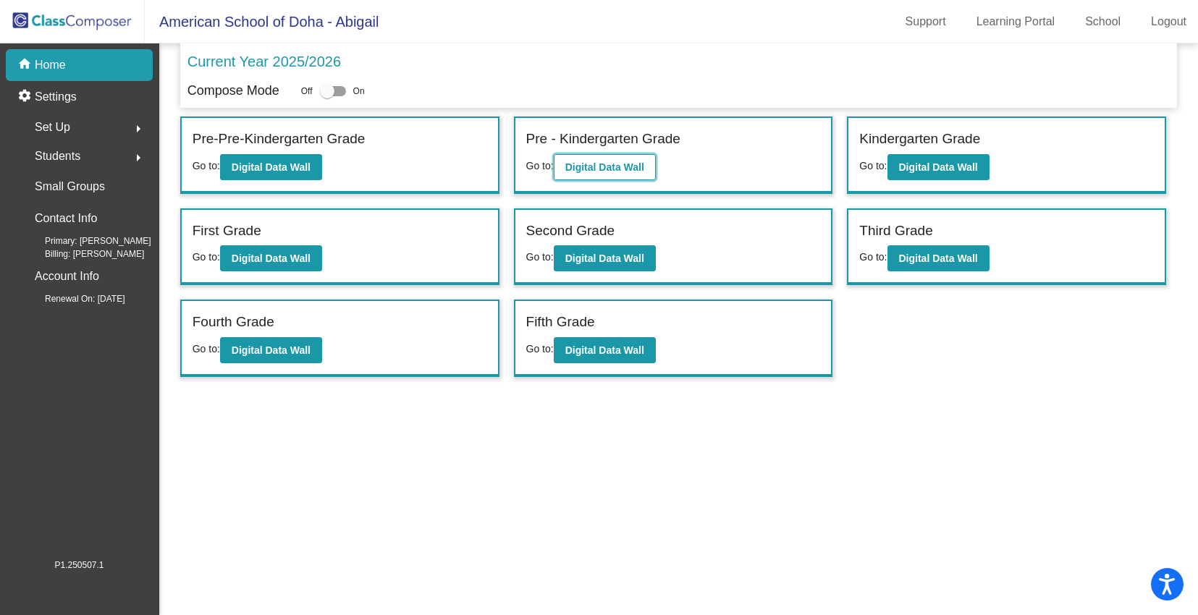
click at [610, 169] on b "Digital Data Wall" at bounding box center [605, 167] width 79 height 12
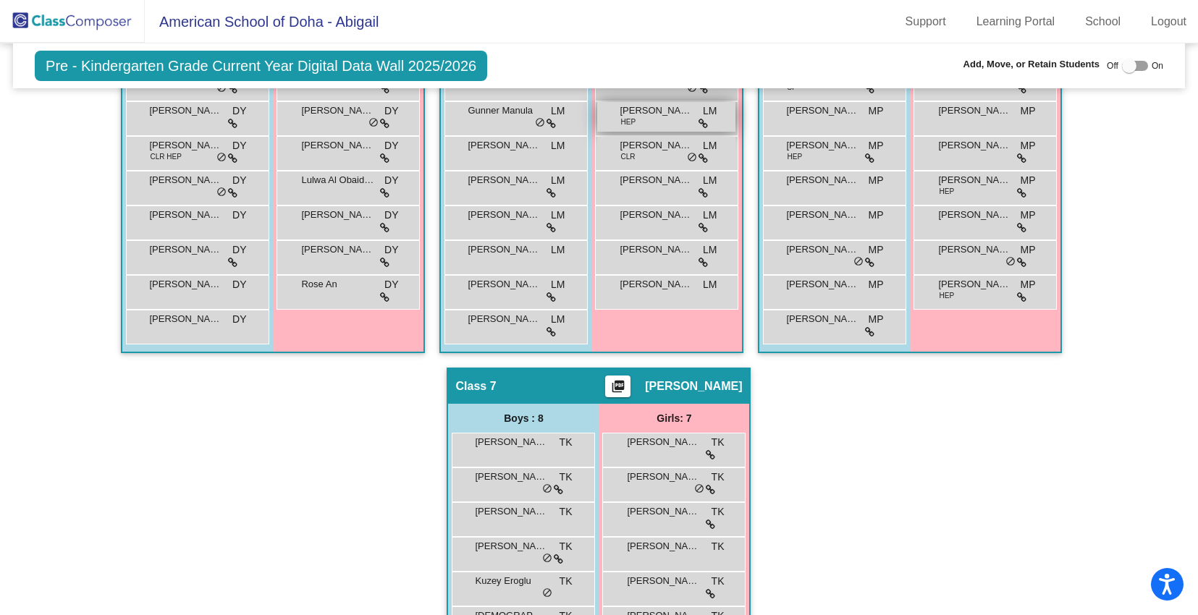
scroll to position [920, 0]
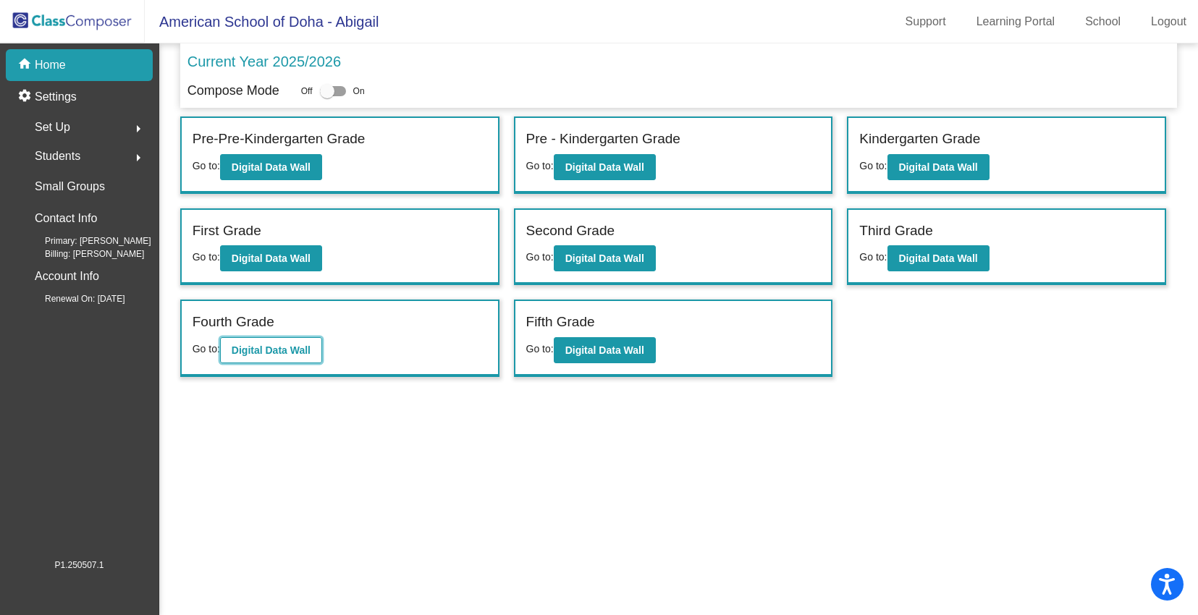
click at [268, 352] on b "Digital Data Wall" at bounding box center [271, 351] width 79 height 12
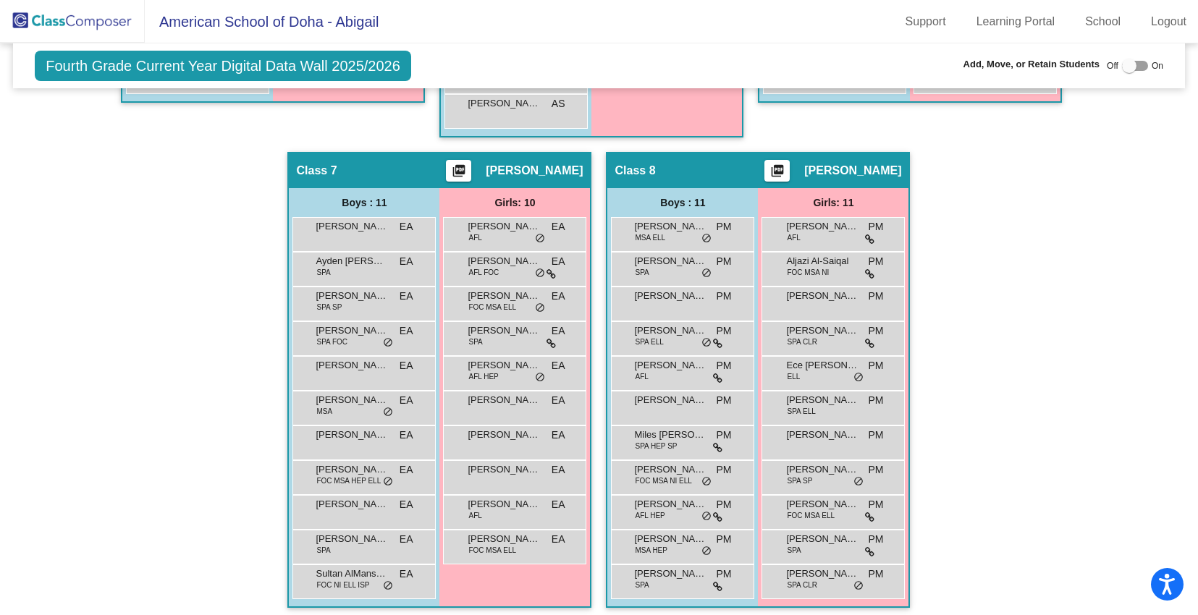
scroll to position [1324, 0]
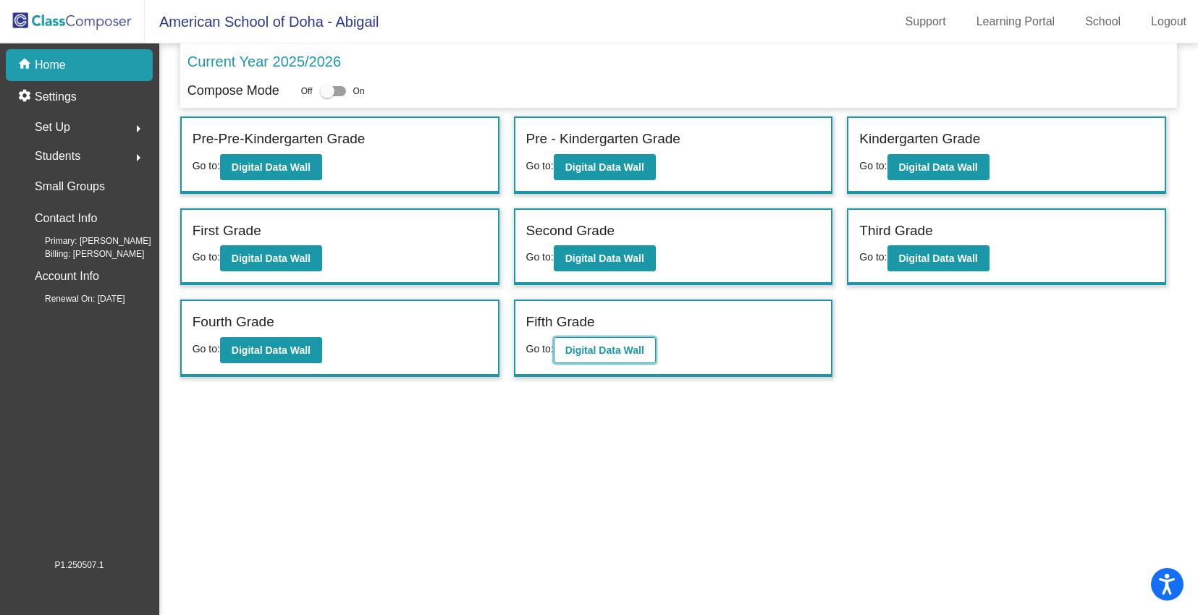
click at [637, 345] on b "Digital Data Wall" at bounding box center [605, 351] width 79 height 12
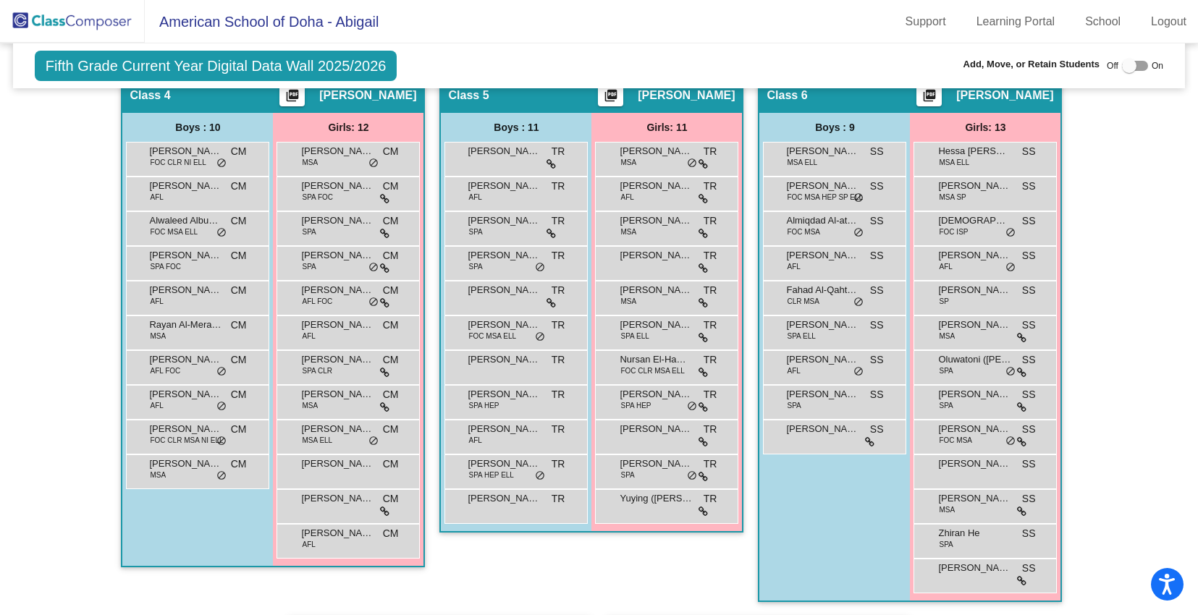
scroll to position [932, 0]
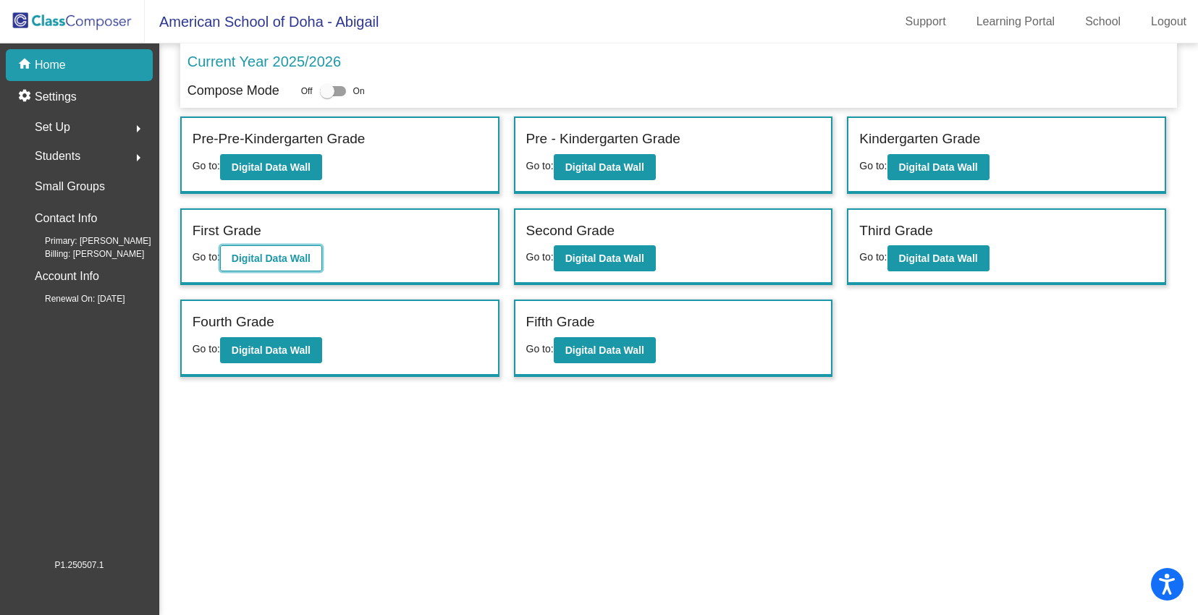
click at [251, 253] on b "Digital Data Wall" at bounding box center [271, 259] width 79 height 12
click at [359, 258] on div "First Grade Go to: Digital Data Wall" at bounding box center [340, 247] width 316 height 75
click at [626, 258] on b "Digital Data Wall" at bounding box center [605, 259] width 79 height 12
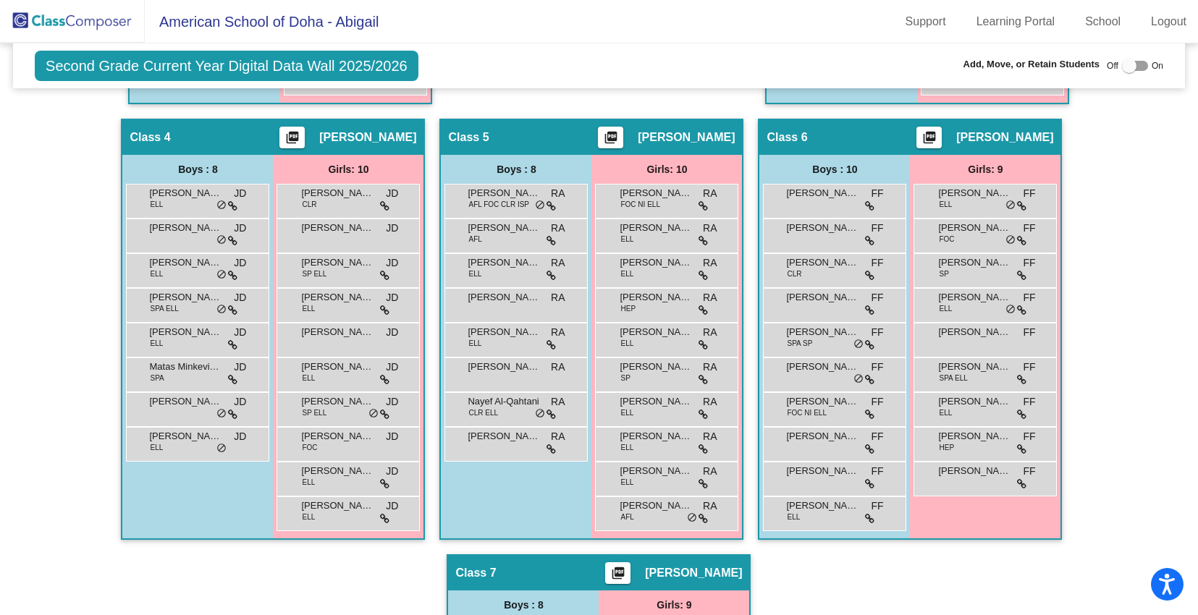
scroll to position [752, 0]
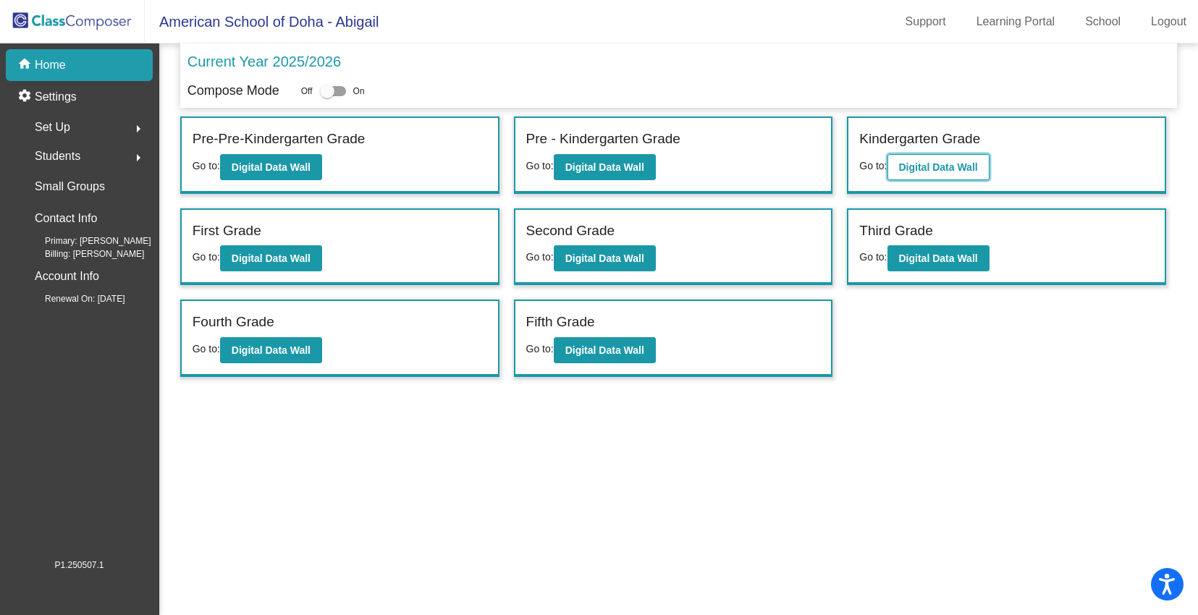
click at [957, 170] on b "Digital Data Wall" at bounding box center [938, 167] width 79 height 12
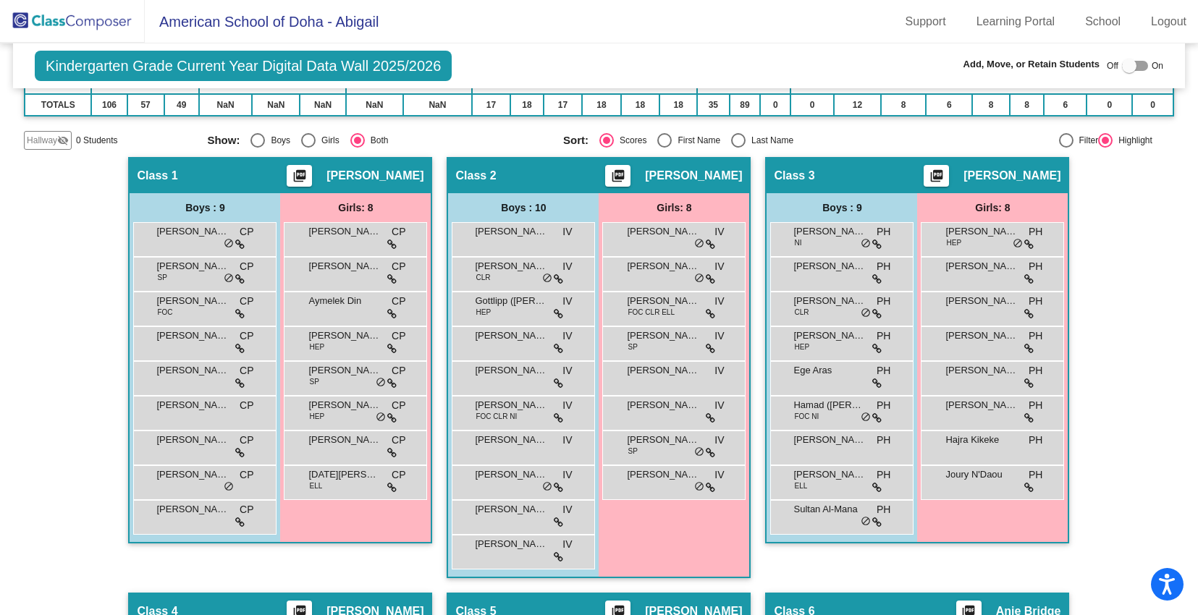
scroll to position [259, 0]
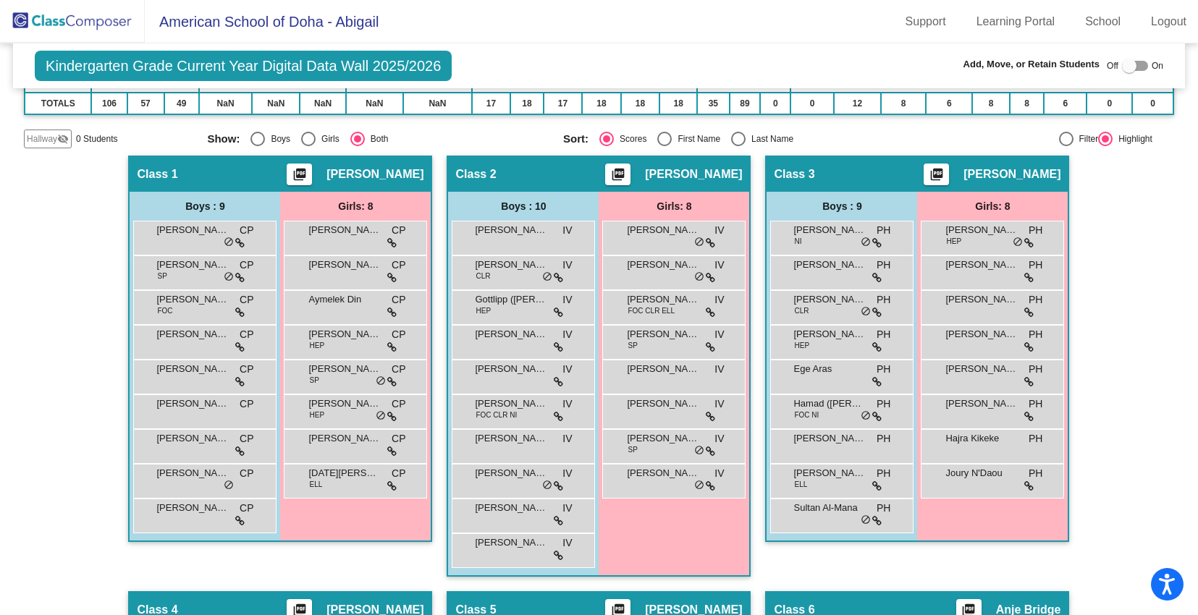
click at [537, 360] on div "[PERSON_NAME] lock do_not_disturb_alt" at bounding box center [523, 377] width 143 height 35
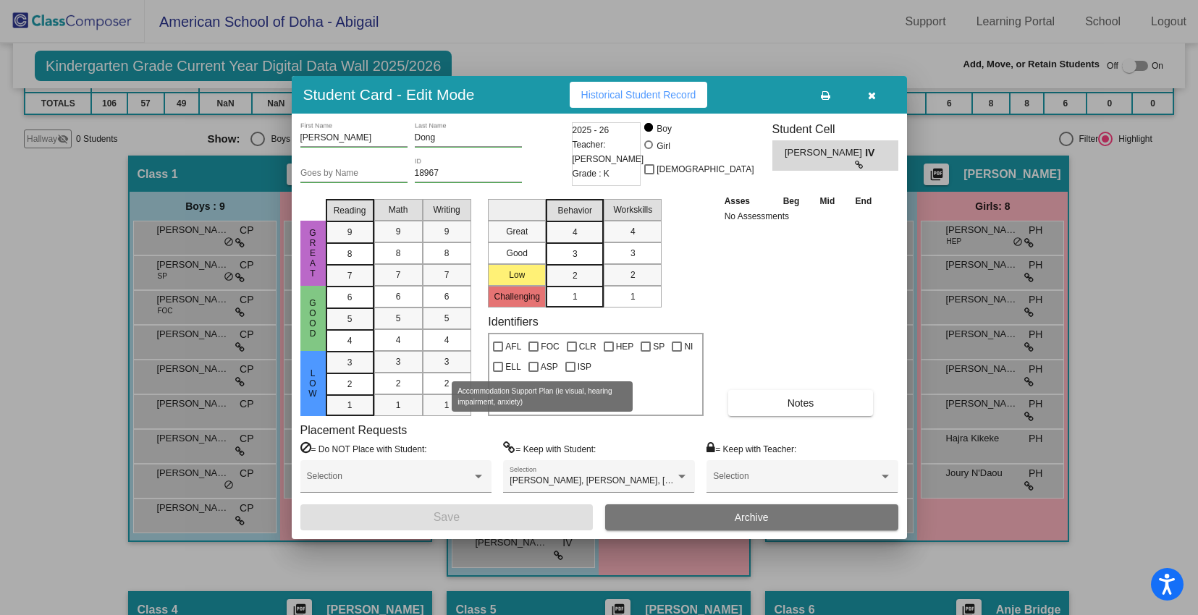
click at [537, 359] on label "ASP" at bounding box center [544, 366] width 30 height 17
click at [534, 372] on input "ASP" at bounding box center [533, 372] width 1 height 1
checkbox input "true"
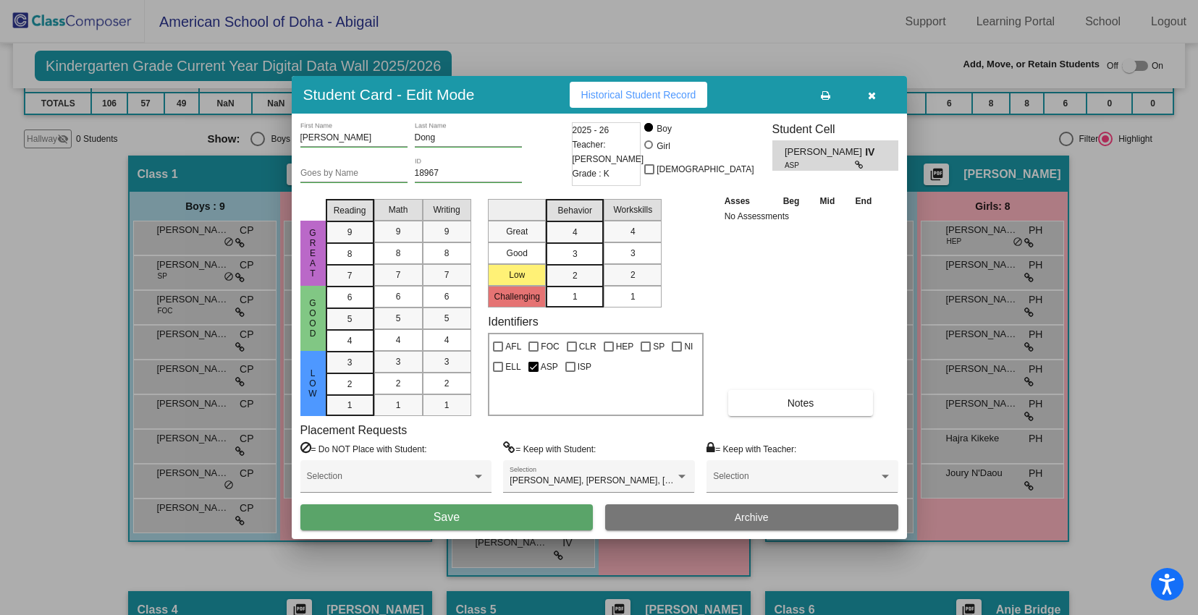
click at [874, 98] on icon "button" at bounding box center [872, 96] width 8 height 10
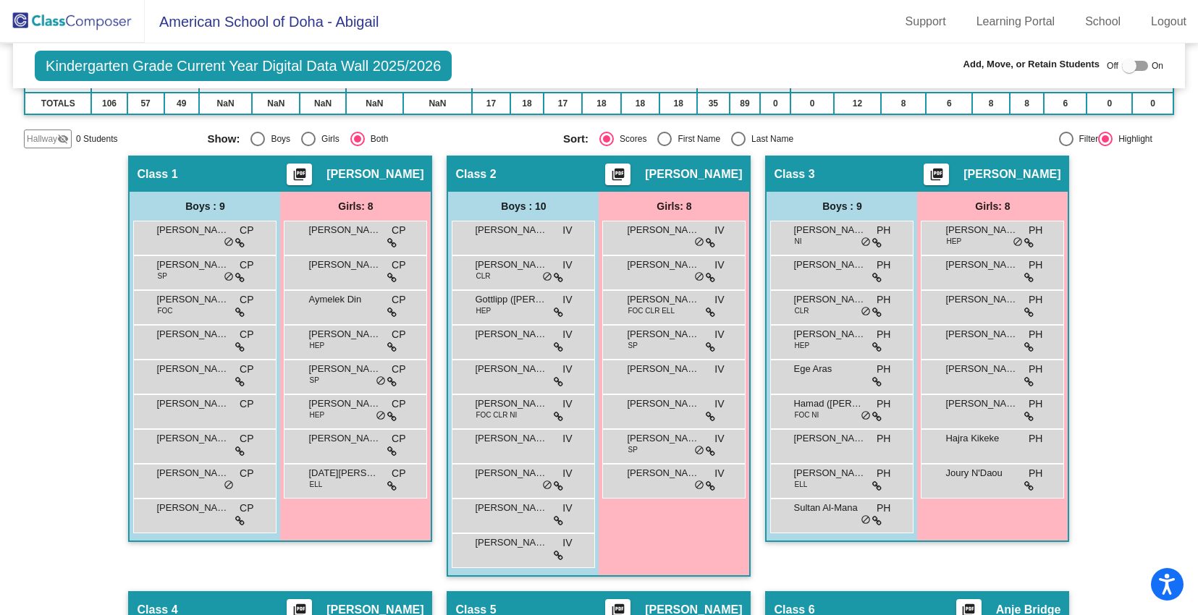
click at [1104, 255] on div "Hallway - Hallway Class picture_as_pdf Add Student First Name Last Name Student…" at bounding box center [599, 592] width 1151 height 872
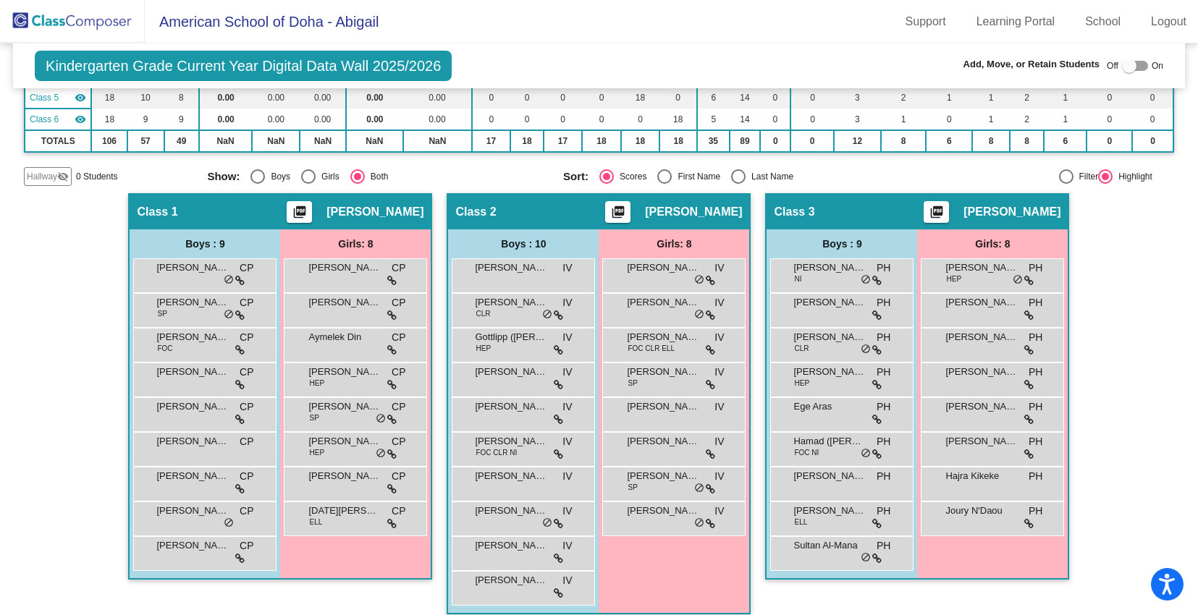
scroll to position [226, 0]
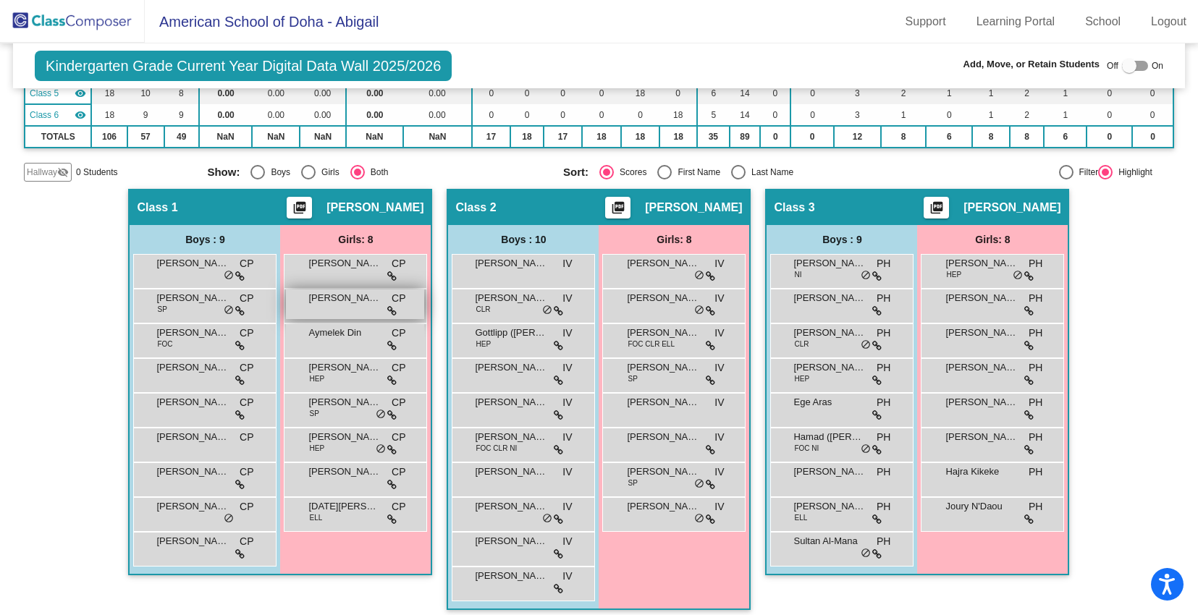
click at [342, 308] on div "[PERSON_NAME] CP lock do_not_disturb_alt" at bounding box center [355, 305] width 138 height 30
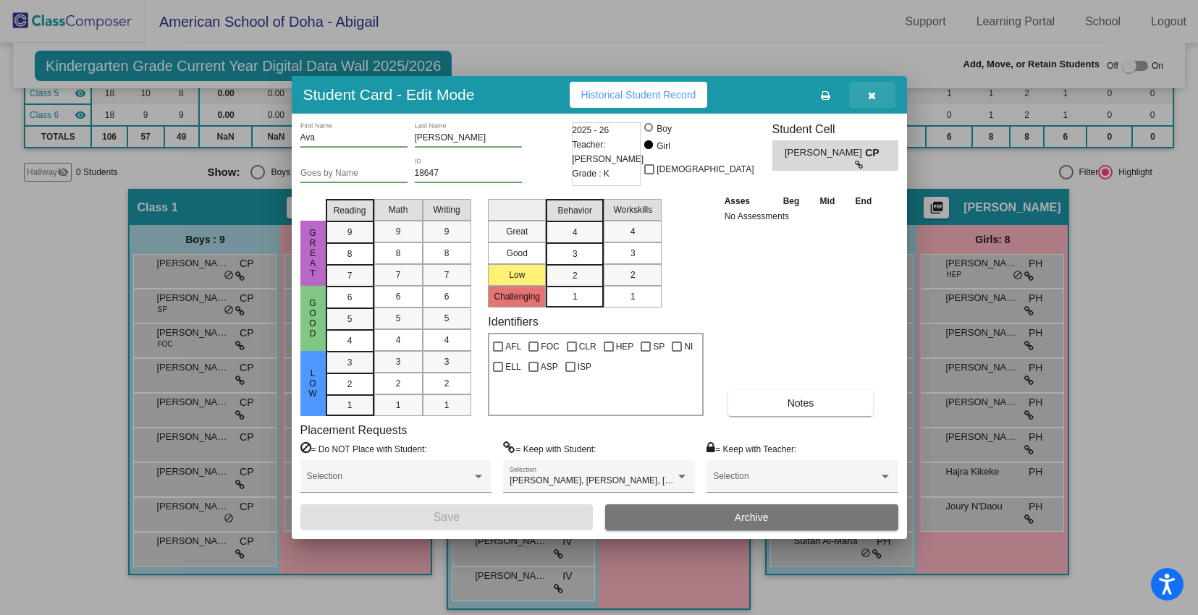
click at [870, 91] on icon "button" at bounding box center [872, 96] width 8 height 10
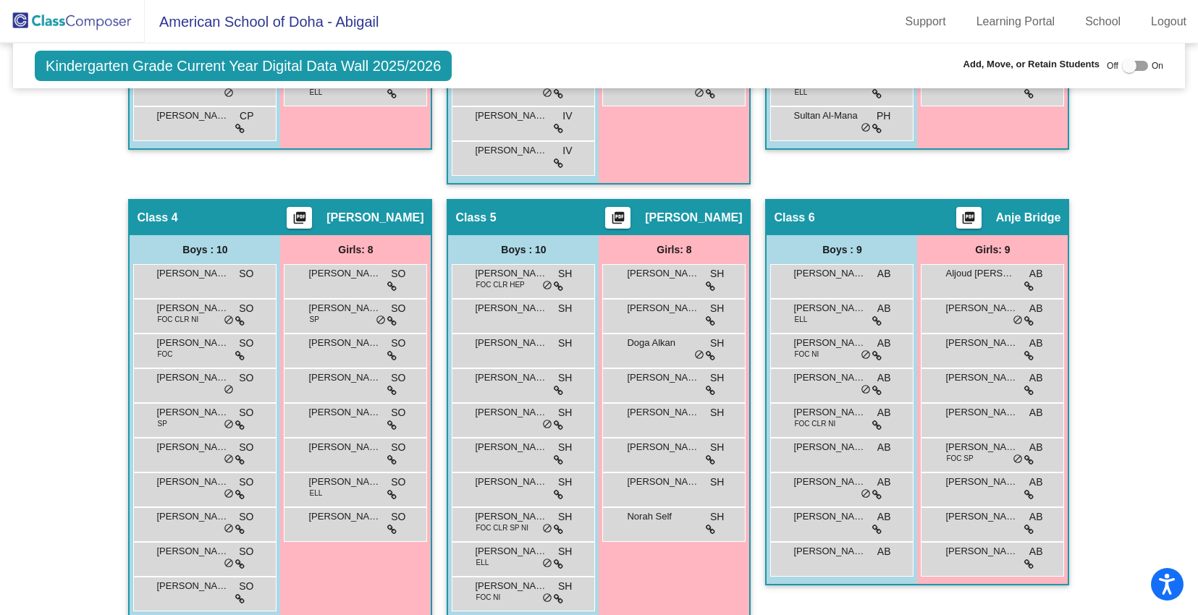
scroll to position [671, 0]
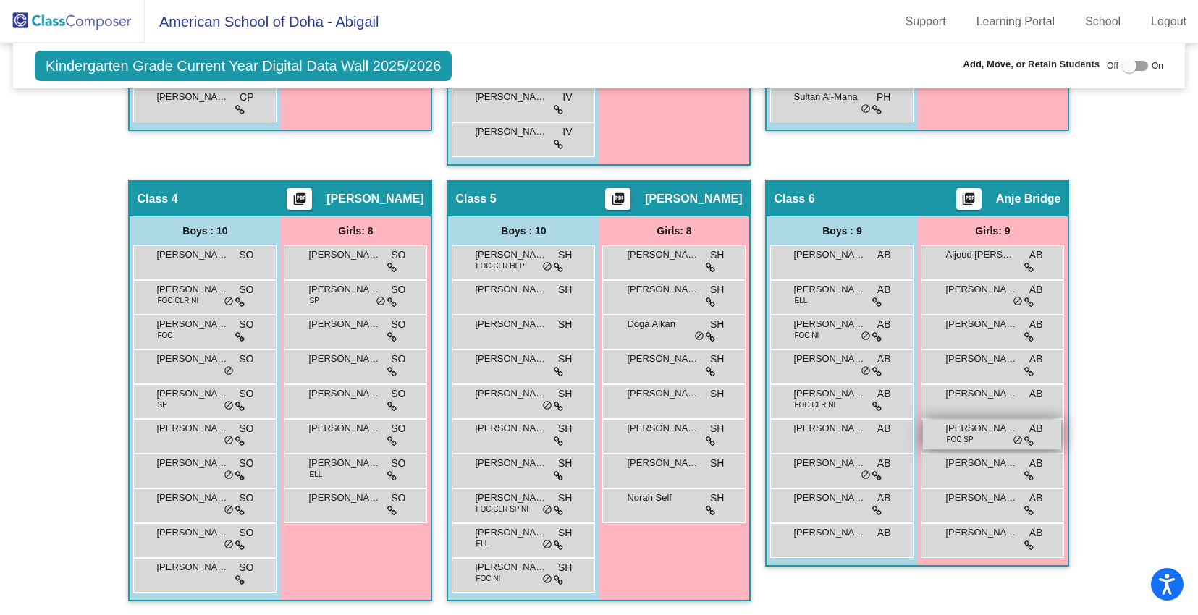
click at [970, 437] on div "[PERSON_NAME] FOC SP AB lock do_not_disturb_alt" at bounding box center [992, 435] width 138 height 30
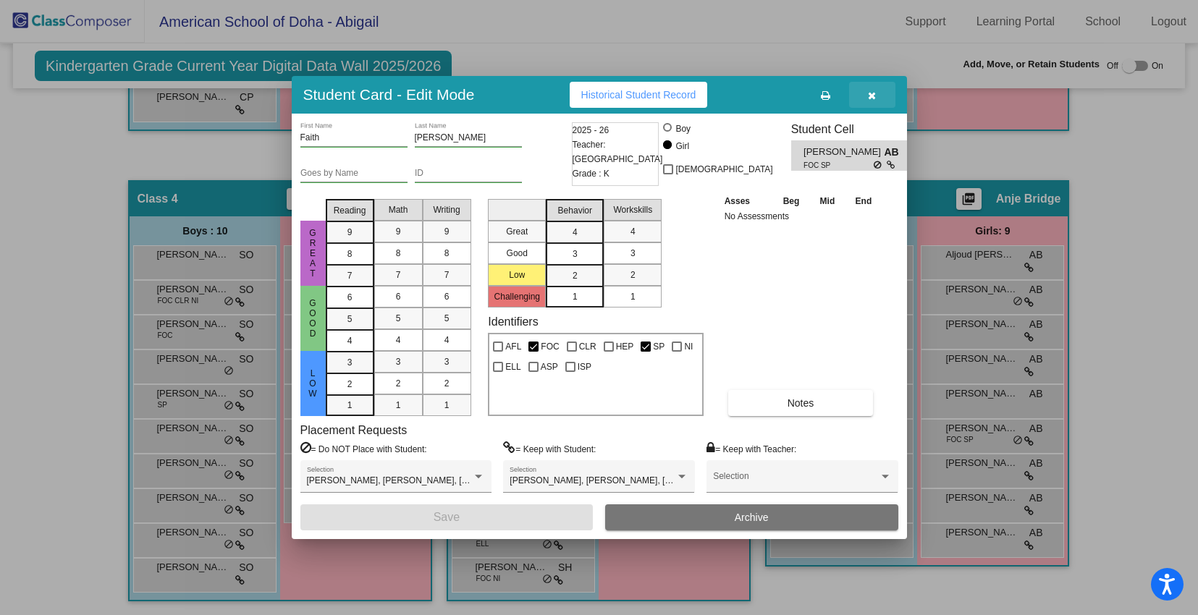
click at [875, 101] on icon "button" at bounding box center [872, 96] width 8 height 10
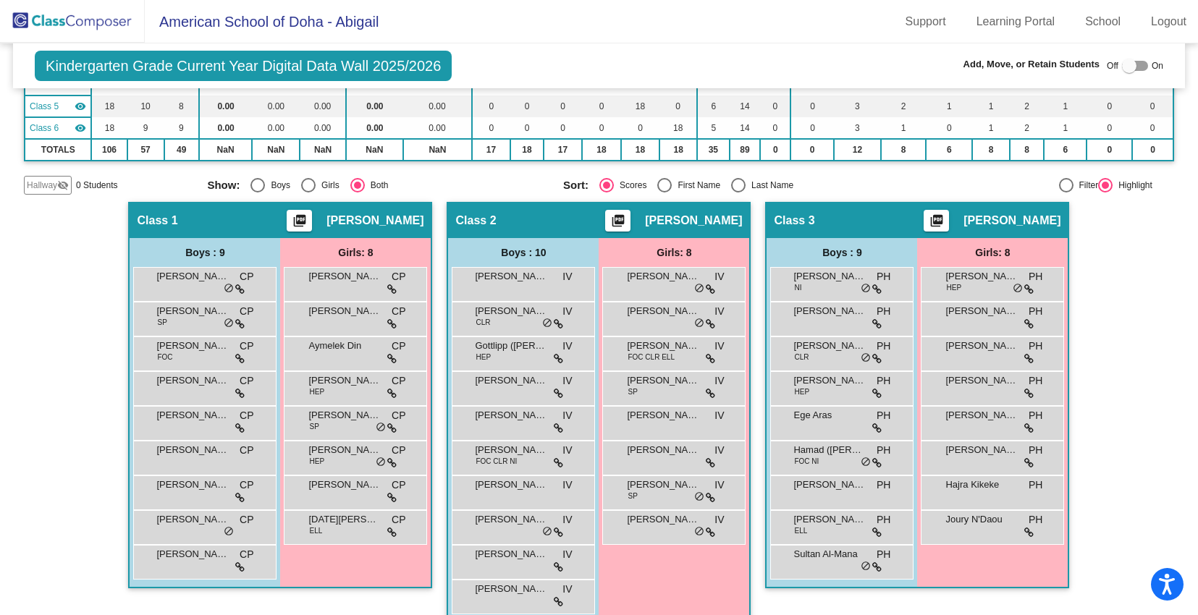
scroll to position [222, 0]
